Goal: Task Accomplishment & Management: Manage account settings

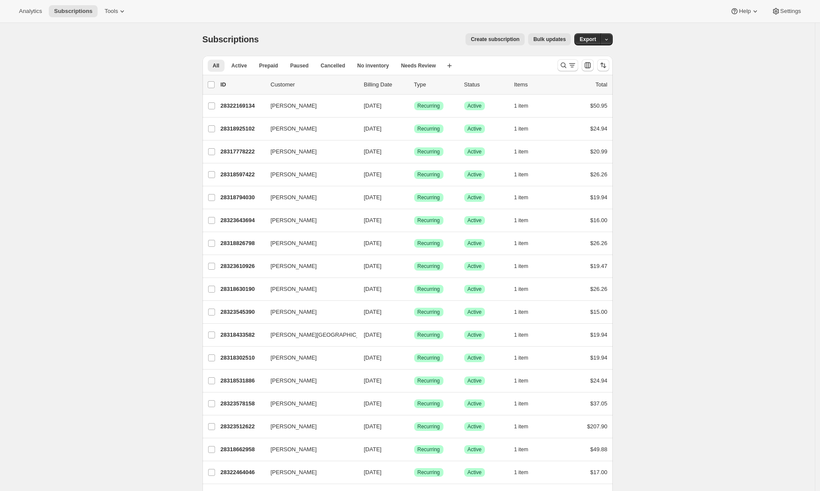
click at [114, 11] on span "Tools" at bounding box center [111, 11] width 13 height 7
click at [117, 15] on button "Tools" at bounding box center [115, 11] width 32 height 12
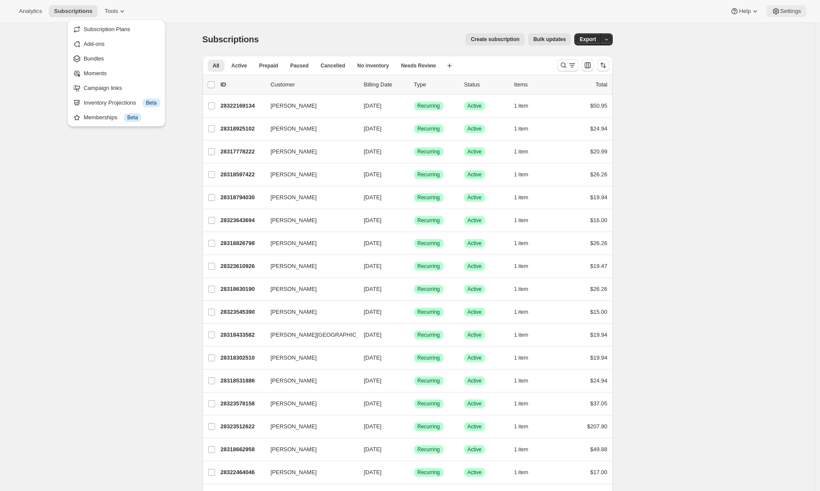
click at [781, 10] on span "Settings" at bounding box center [791, 11] width 21 height 7
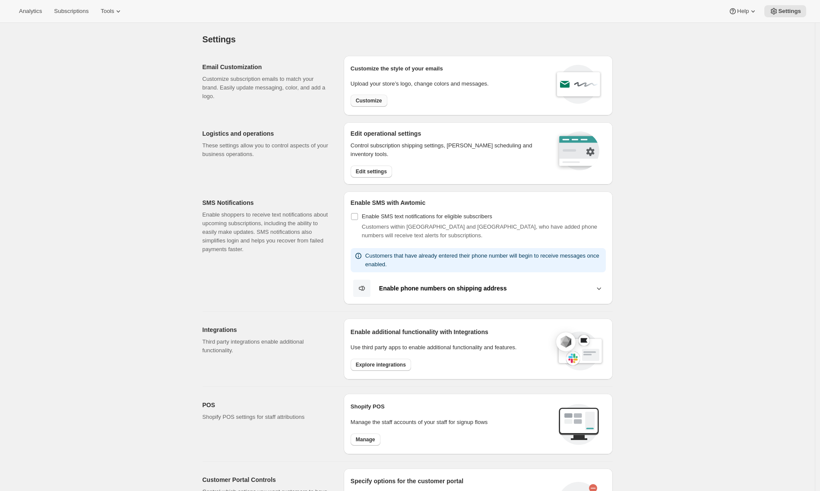
click at [372, 104] on span "Customize" at bounding box center [369, 100] width 26 height 7
select select "subscriptionMessage"
select select "5"
select select "15"
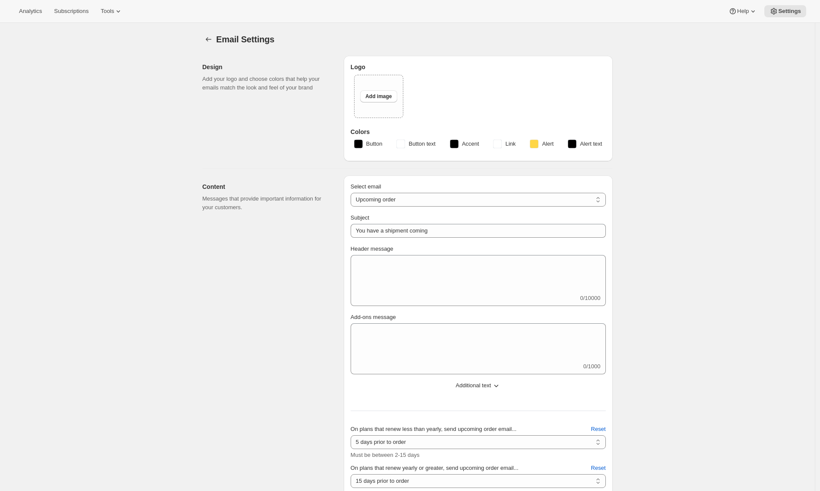
type input "GoCoffeeGo"
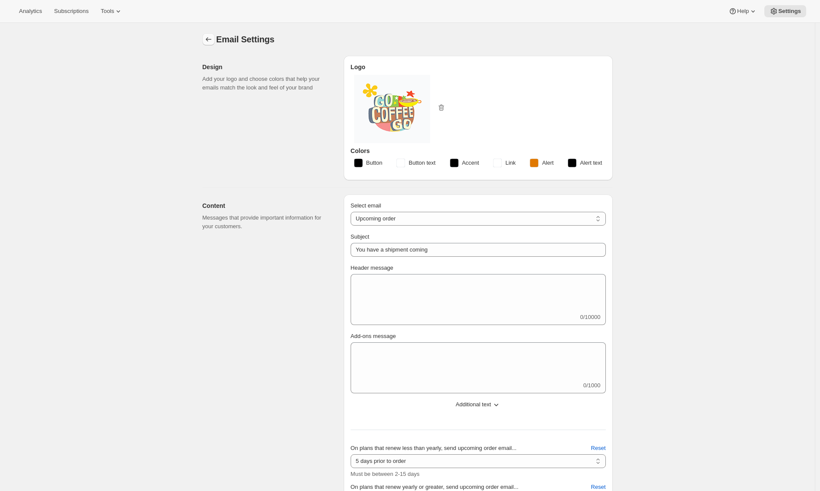
click at [209, 39] on icon "Settings" at bounding box center [209, 39] width 6 height 4
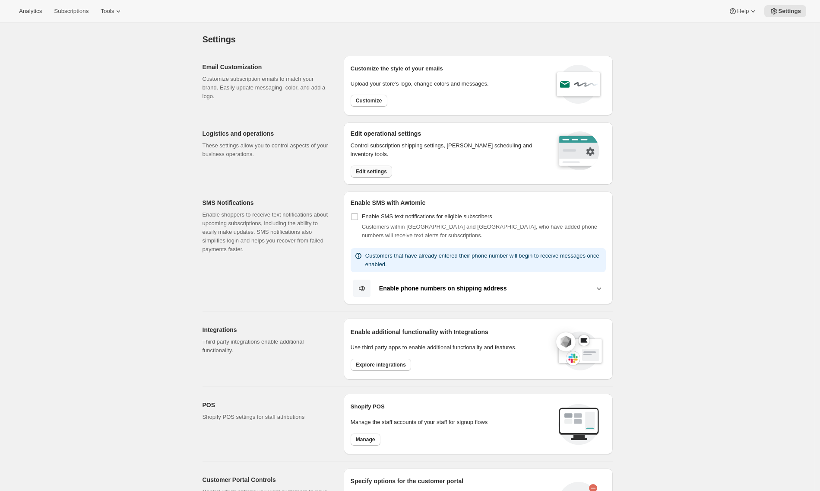
click at [375, 171] on span "Edit settings" at bounding box center [371, 171] width 31 height 7
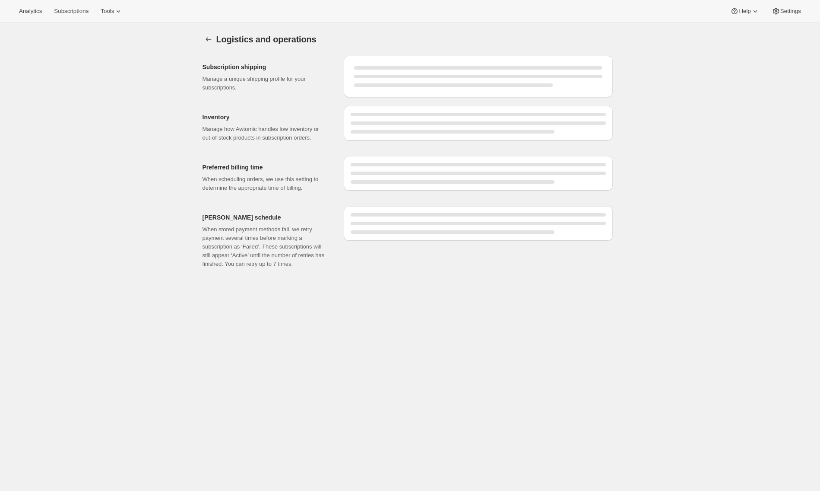
select select "DAY"
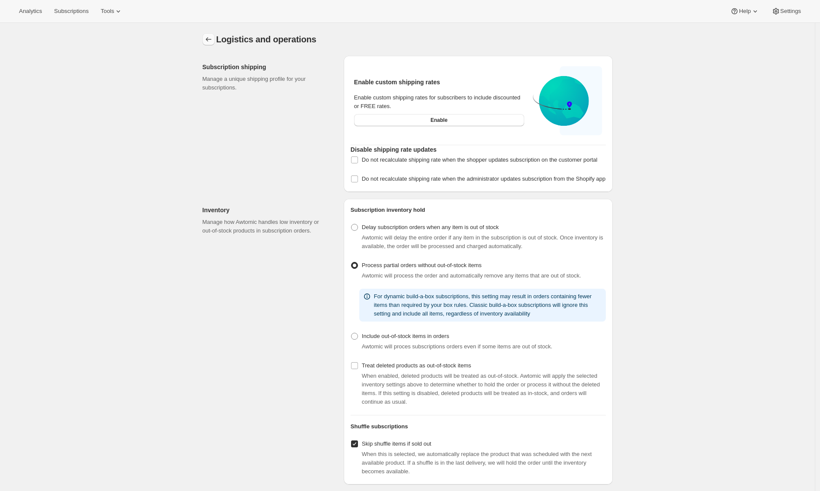
click at [209, 42] on icon "Settings" at bounding box center [208, 39] width 9 height 9
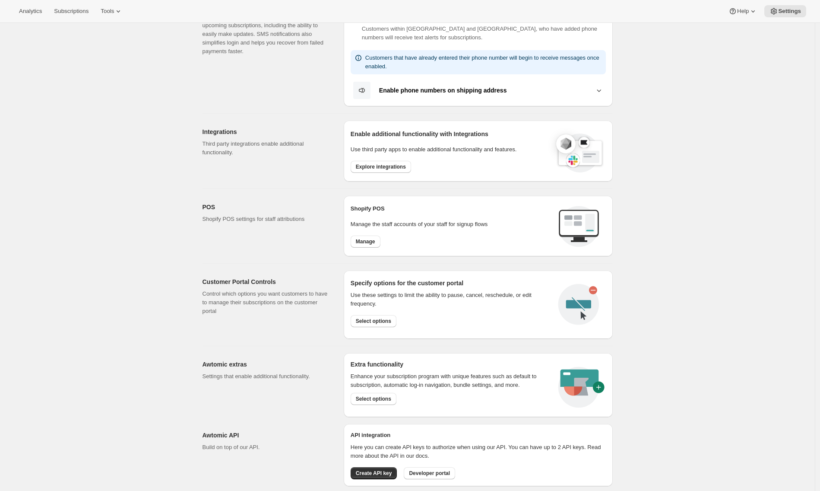
scroll to position [218, 0]
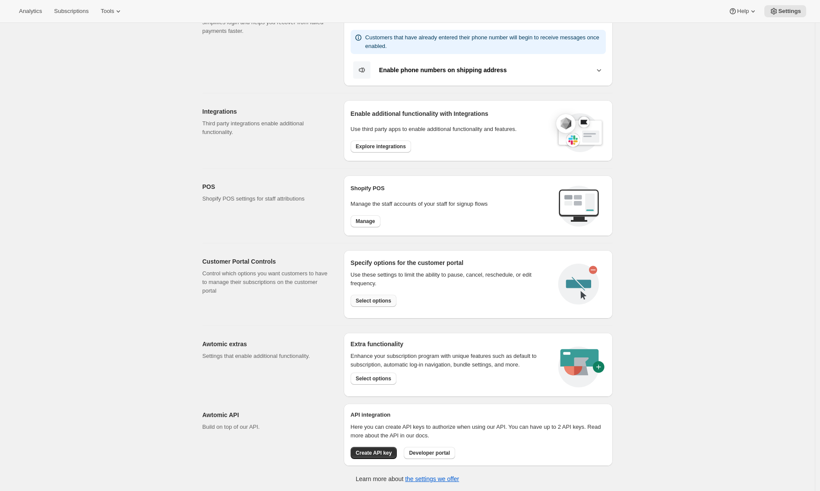
click at [384, 297] on span "Select options" at bounding box center [373, 300] width 35 height 7
